Goal: Task Accomplishment & Management: Complete application form

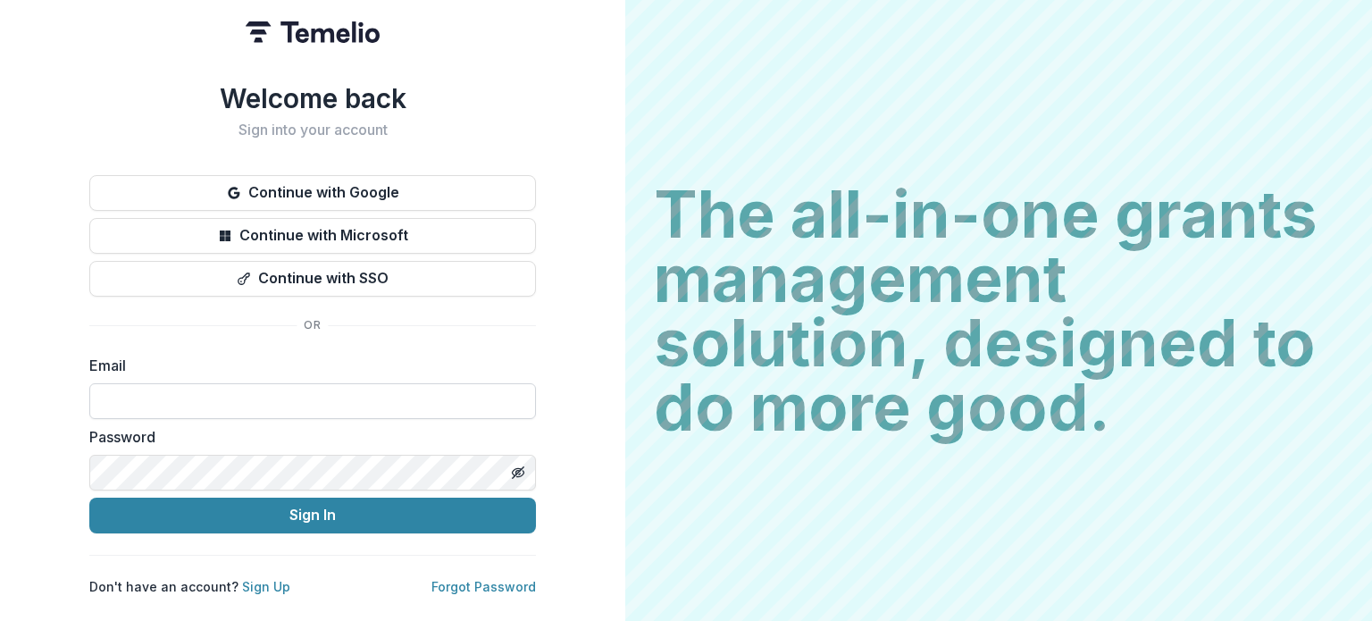
click at [247, 383] on input at bounding box center [312, 401] width 447 height 36
type input "**********"
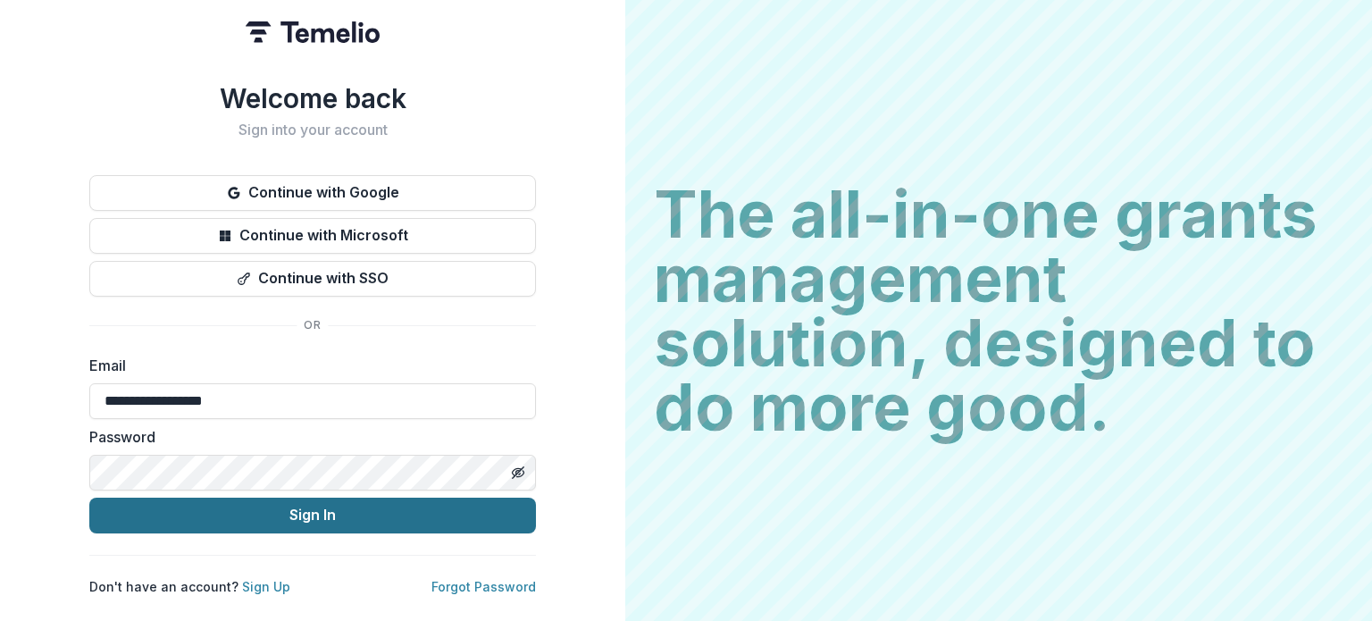
click at [281, 510] on button "Sign In" at bounding box center [312, 516] width 447 height 36
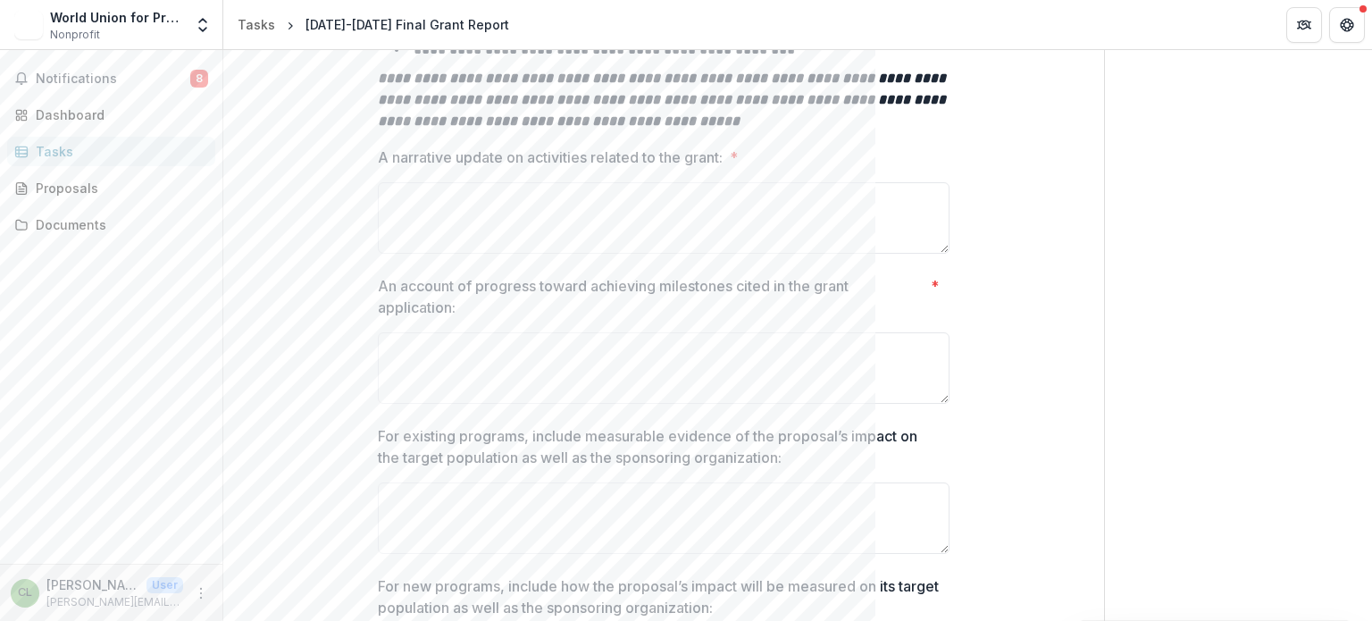
scroll to position [715, 0]
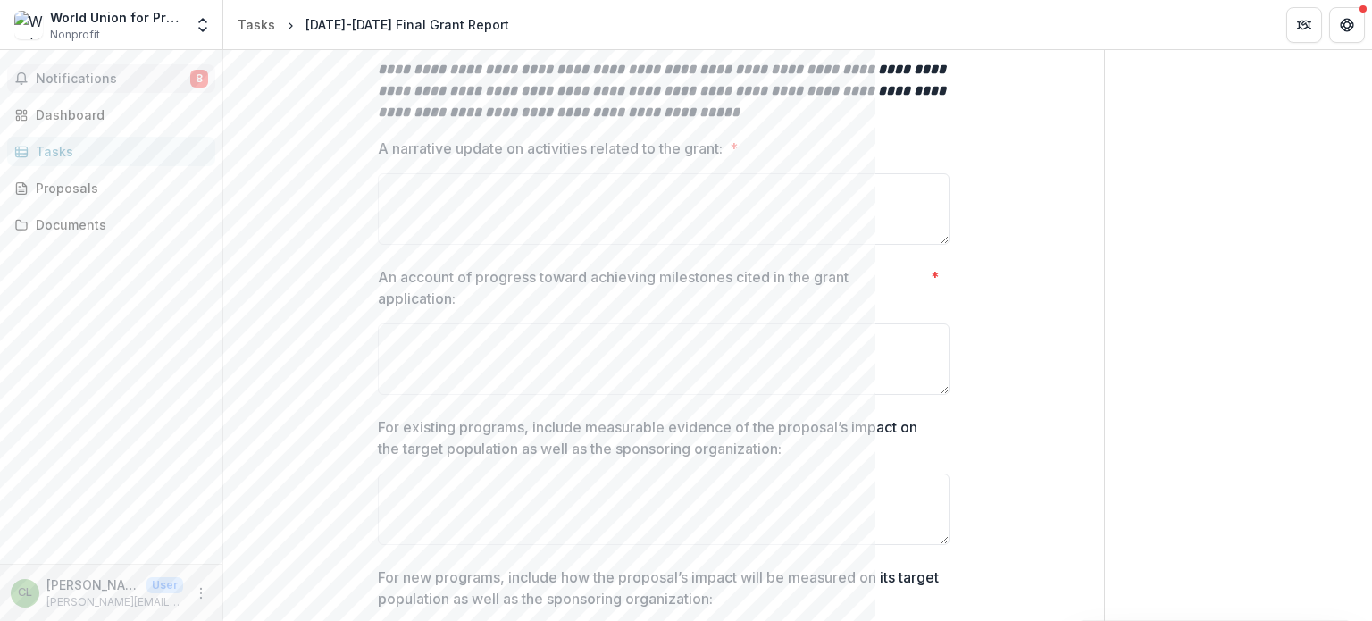
click at [64, 81] on span "Notifications" at bounding box center [113, 78] width 155 height 15
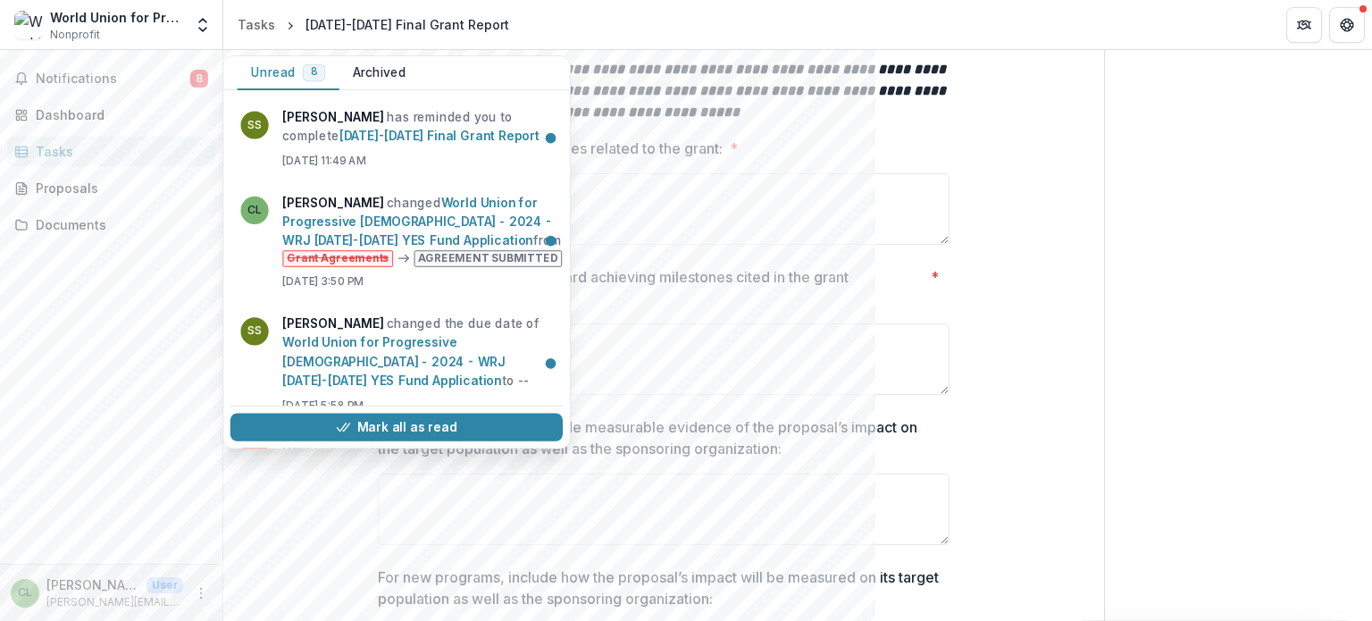
click at [74, 147] on div "Tasks" at bounding box center [118, 151] width 165 height 19
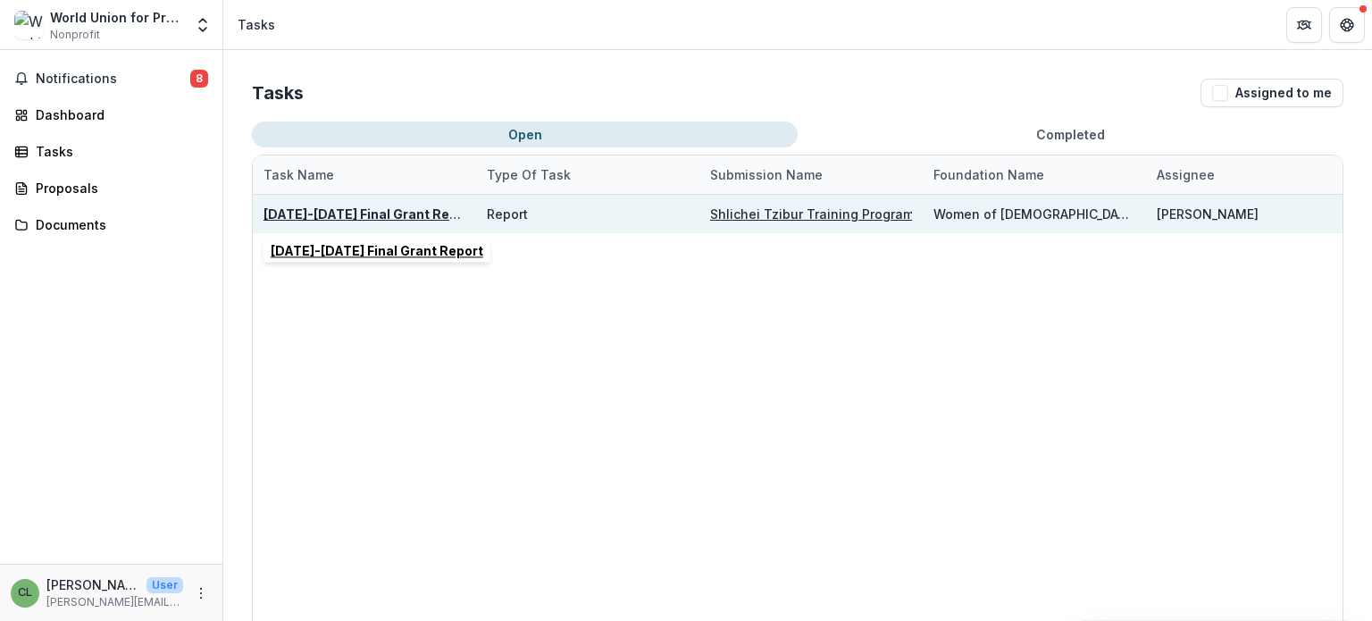
click at [331, 212] on u "2024-2025 Final Grant Report" at bounding box center [370, 213] width 213 height 15
